Goal: Find specific page/section: Find specific page/section

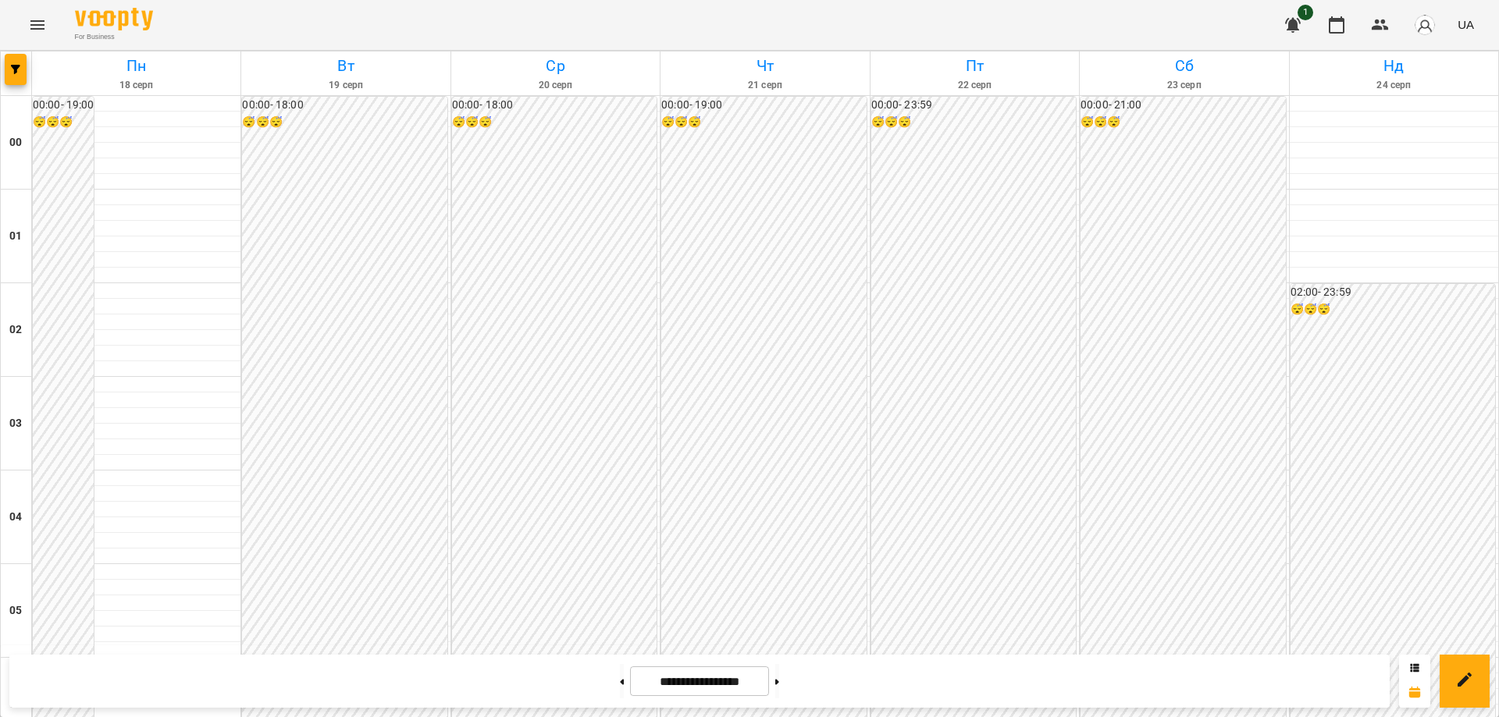
scroll to position [1619, 0]
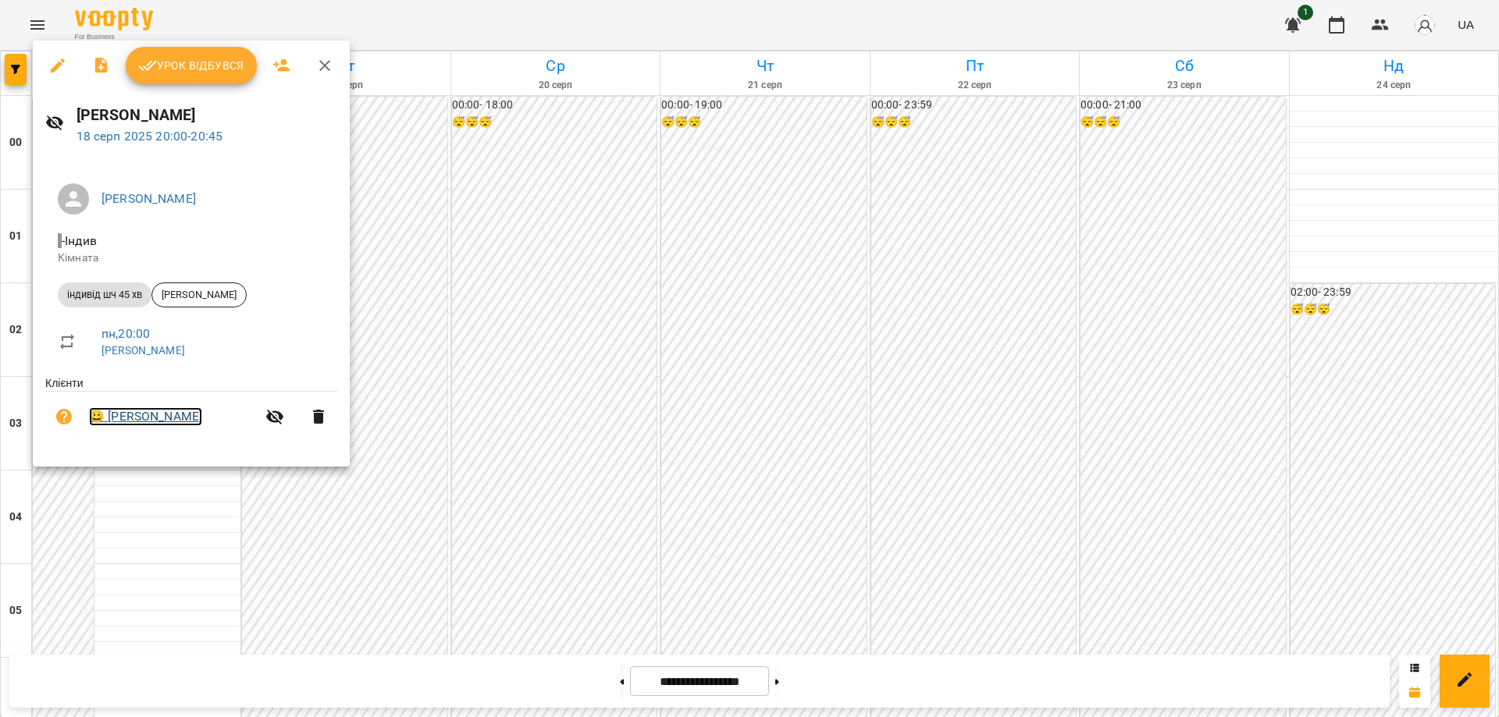
click at [161, 420] on link "😀 Нижник Тамерлан" at bounding box center [145, 416] width 113 height 19
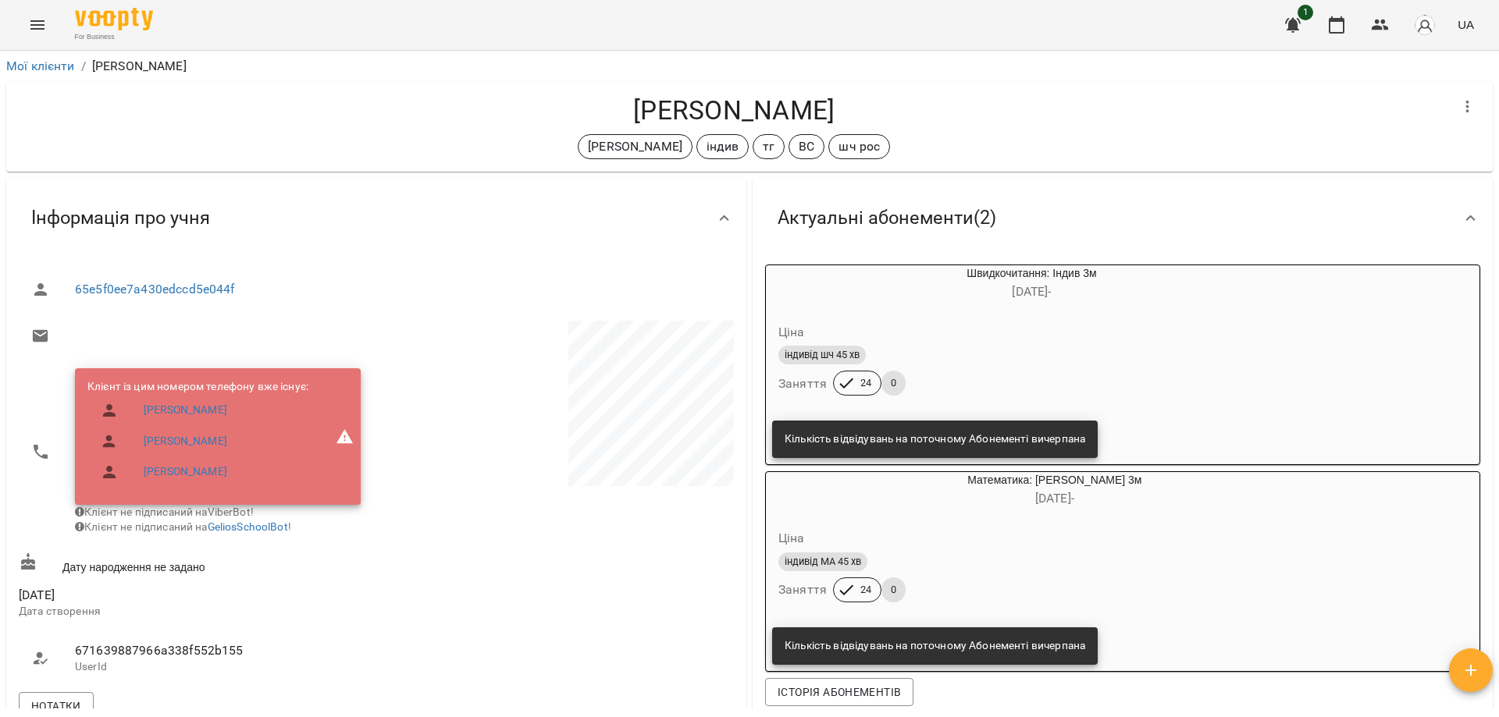
click at [37, 23] on icon "Menu" at bounding box center [37, 25] width 19 height 19
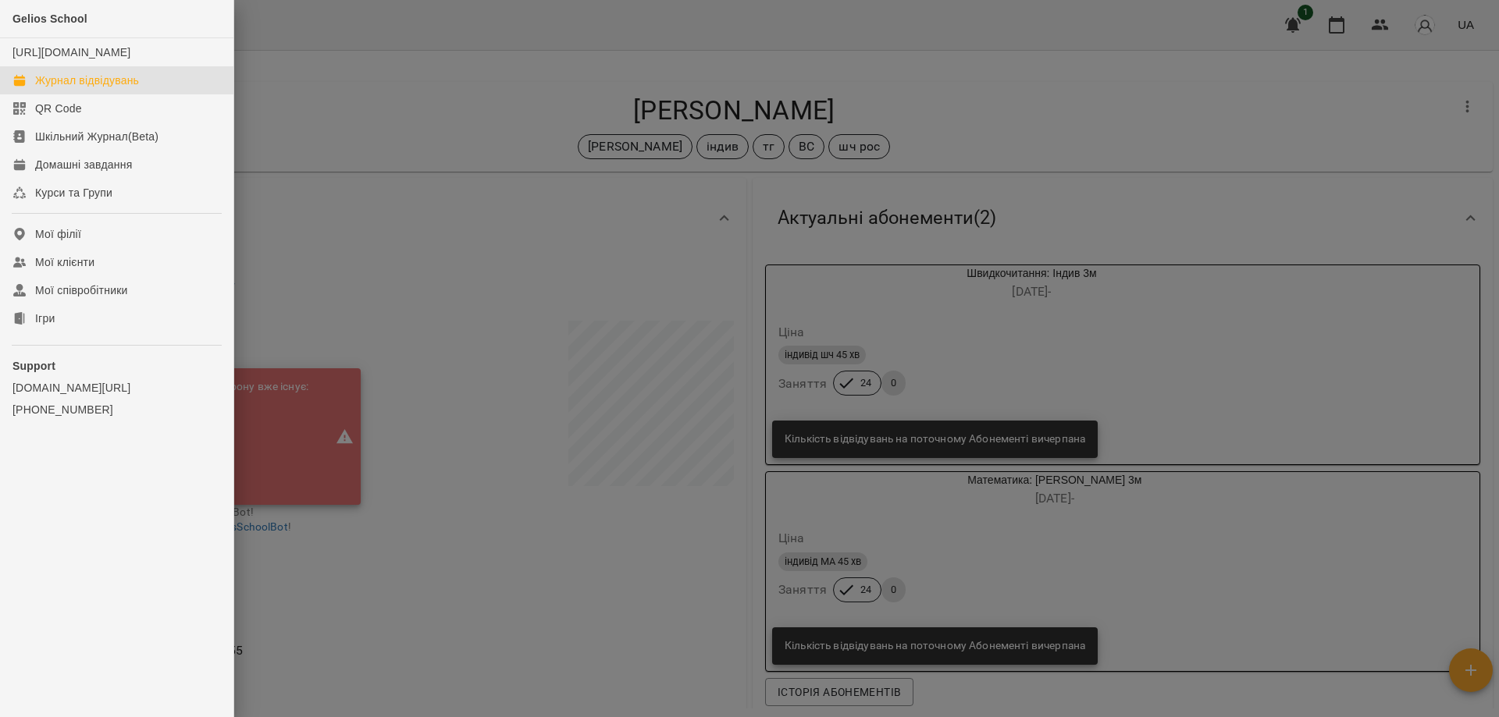
click at [41, 88] on div "Журнал відвідувань" at bounding box center [87, 81] width 104 height 16
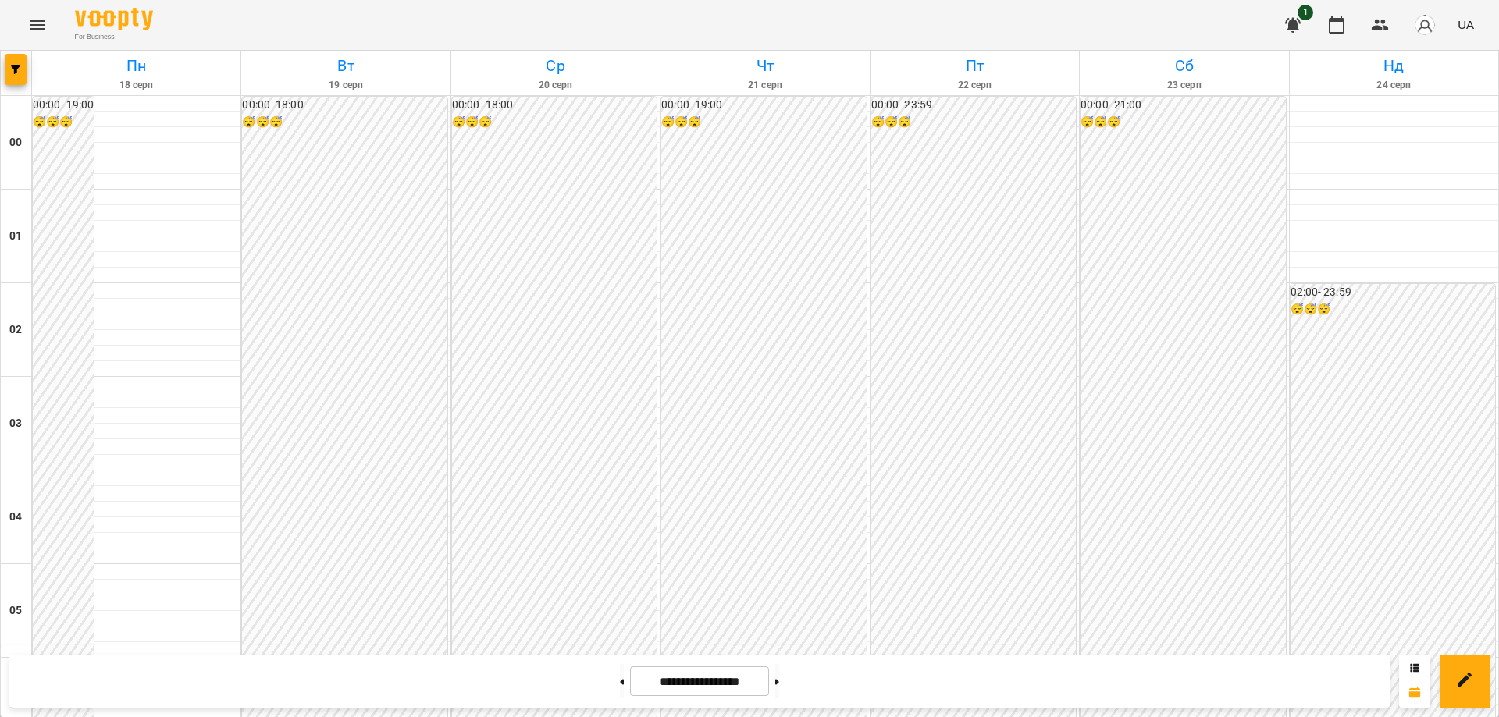
scroll to position [1697, 0]
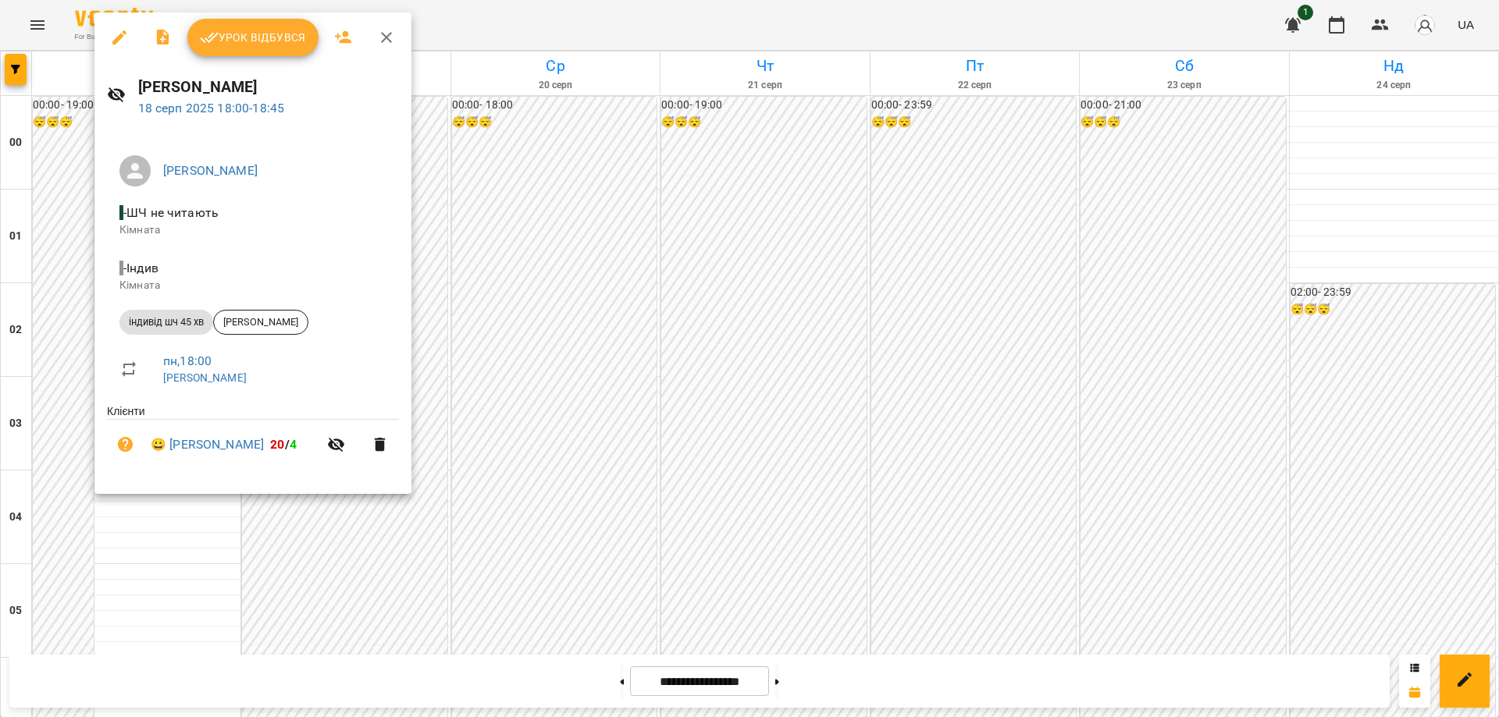
click at [465, 589] on div at bounding box center [749, 358] width 1499 height 717
